Goal: Information Seeking & Learning: Learn about a topic

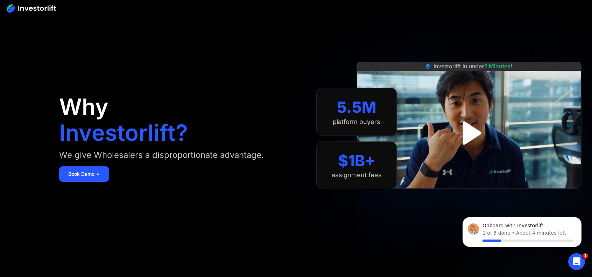
click at [459, 138] on img "open lightbox" at bounding box center [468, 133] width 42 height 42
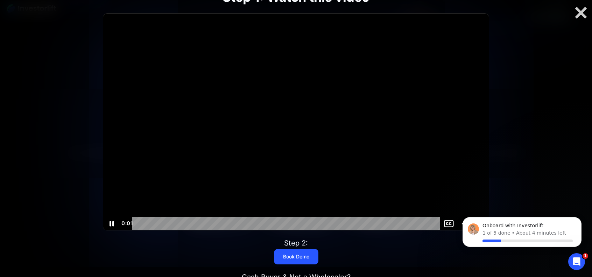
scroll to position [175, 0]
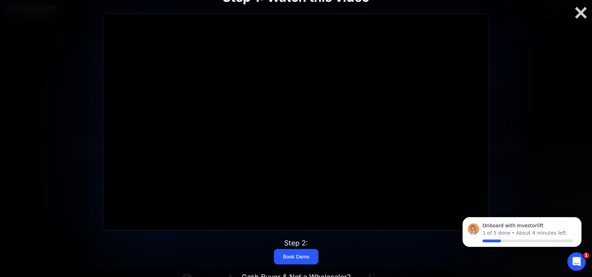
click at [572, 260] on icon "Open Intercom Messenger" at bounding box center [575, 260] width 12 height 12
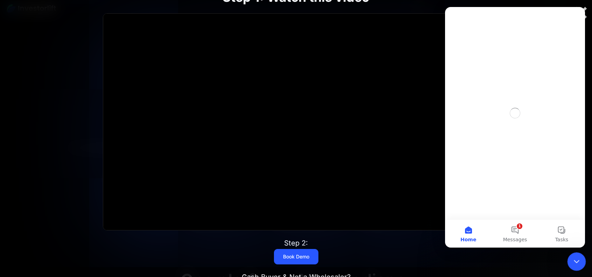
scroll to position [0, 0]
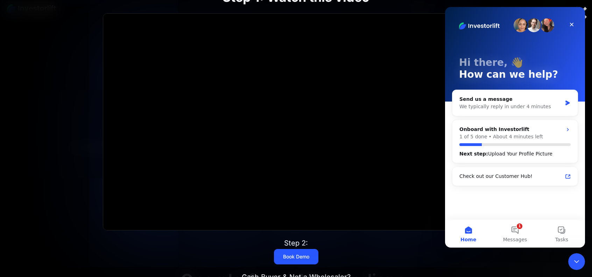
click at [365, 257] on div "Step 1: Watch this video Click for sound @keyframes VOLUME_SMALL_WAVE_FLASH { 0…" at bounding box center [295, 138] width 473 height 342
click at [572, 24] on icon "Close" at bounding box center [571, 25] width 6 height 6
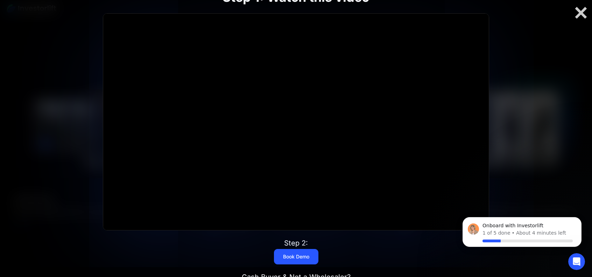
scroll to position [594, 0]
click at [582, 15] on div at bounding box center [580, 13] width 22 height 15
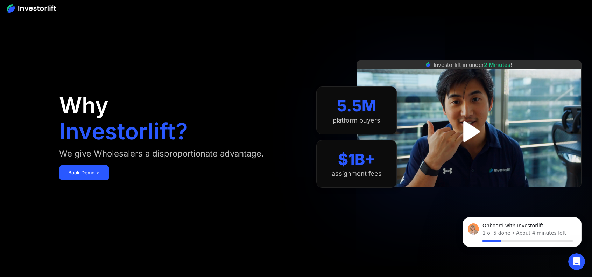
scroll to position [0, 0]
